Goal: Task Accomplishment & Management: Complete application form

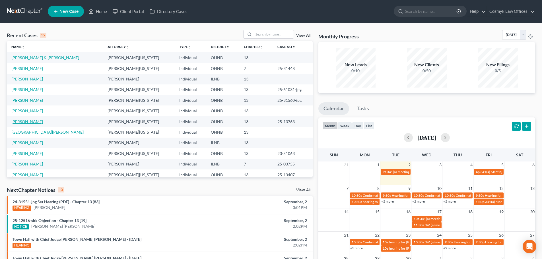
click at [29, 124] on link "[PERSON_NAME]" at bounding box center [27, 121] width 32 height 5
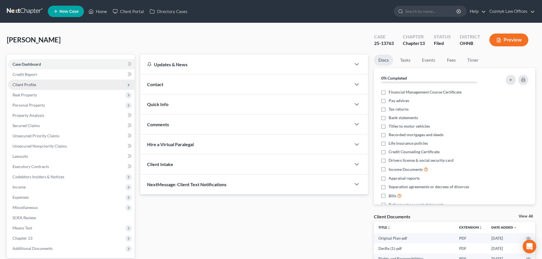
click at [16, 84] on span "Client Profile" at bounding box center [25, 84] width 24 height 5
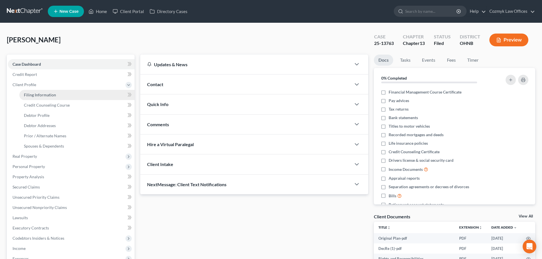
click at [26, 95] on span "Filing Information" at bounding box center [40, 95] width 32 height 5
select select "1"
select select "0"
select select "3"
select select "36"
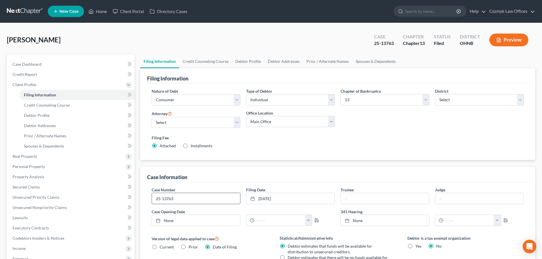
click at [180, 196] on input "25-13763" at bounding box center [196, 198] width 88 height 11
type input "25-13763-jps"
click at [166, 164] on div "Filing Information Nature of Debt Select Business Consumer Other Nature of Busi…" at bounding box center [337, 201] width 395 height 267
click at [354, 200] on input "text" at bounding box center [385, 198] width 88 height 11
type input "[PERSON_NAME]"
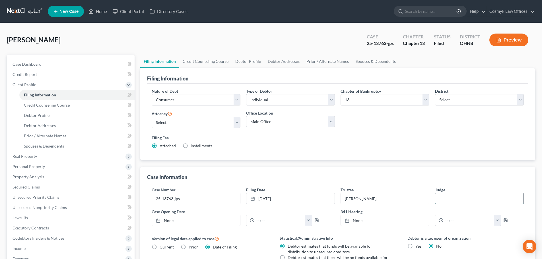
click at [461, 199] on input "text" at bounding box center [480, 198] width 88 height 11
type input "[PERSON_NAME] [PERSON_NAME]"
click at [177, 218] on link "None" at bounding box center [196, 220] width 88 height 11
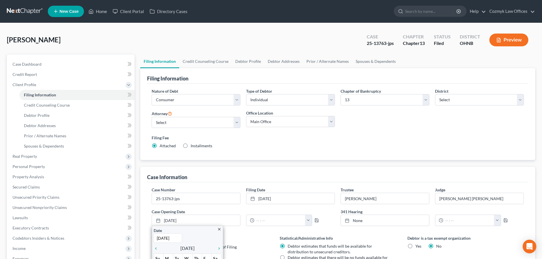
type input "[DATE]"
click at [143, 207] on div "Case Information Case Number 25-13763-jps Filing Date [DATE] close Date [DATE] …" at bounding box center [337, 251] width 395 height 168
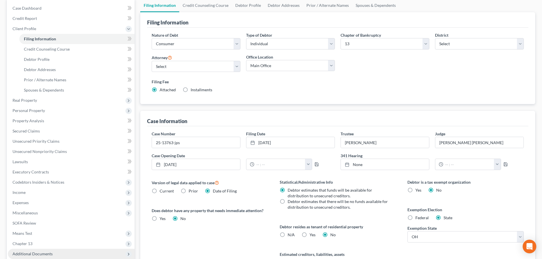
scroll to position [116, 0]
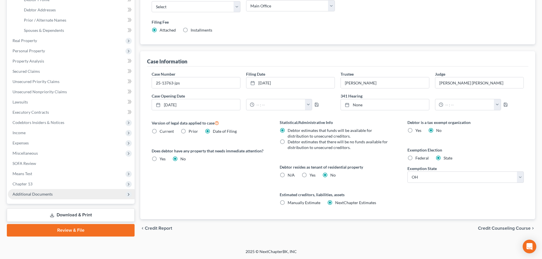
click at [54, 196] on span "Additional Documents" at bounding box center [71, 194] width 127 height 10
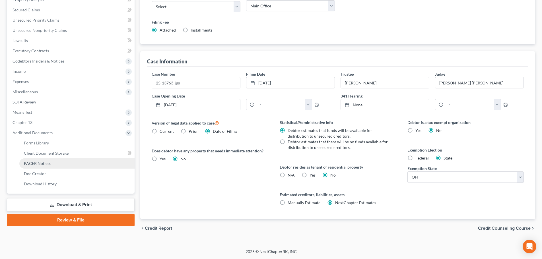
click at [44, 164] on span "PACER Notices" at bounding box center [37, 163] width 27 height 5
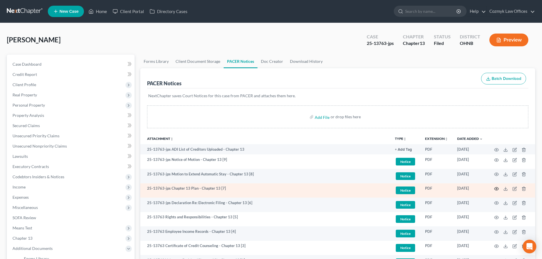
click at [497, 188] on icon "button" at bounding box center [497, 189] width 4 height 3
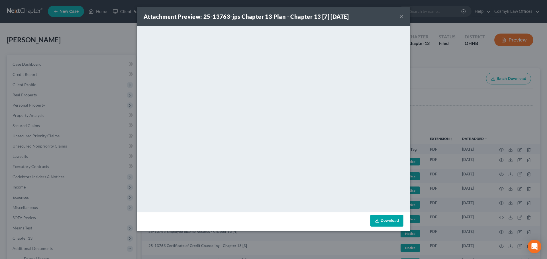
click at [399, 15] on button "×" at bounding box center [401, 16] width 4 height 7
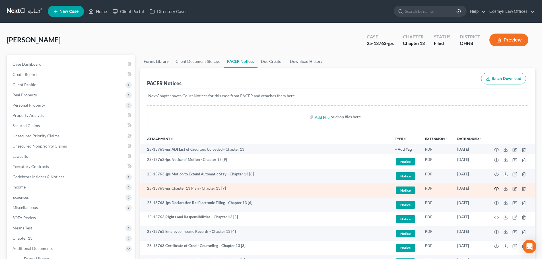
click at [499, 190] on icon "button" at bounding box center [497, 189] width 4 height 3
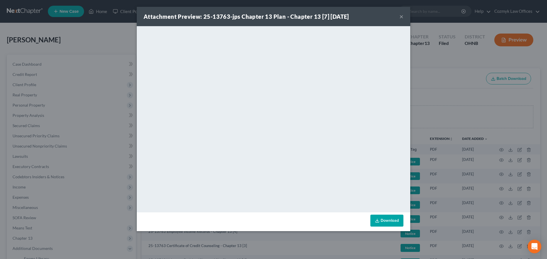
click at [402, 18] on button "×" at bounding box center [401, 16] width 4 height 7
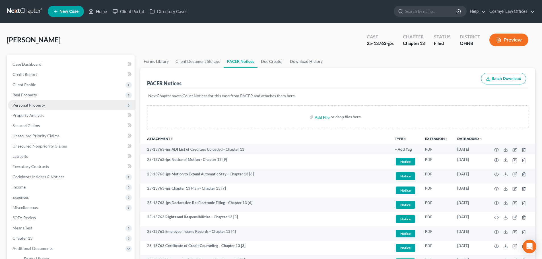
click at [48, 106] on span "Personal Property" at bounding box center [71, 105] width 127 height 10
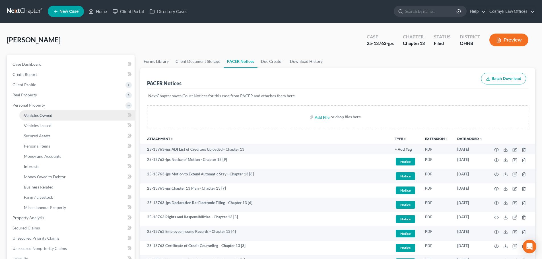
click at [48, 112] on link "Vehicles Owned" at bounding box center [76, 115] width 115 height 10
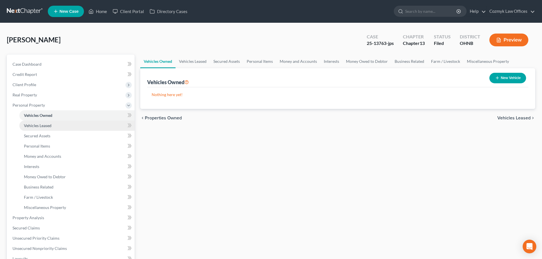
click at [48, 124] on span "Vehicles Leased" at bounding box center [38, 125] width 28 height 5
